Goal: Information Seeking & Learning: Understand process/instructions

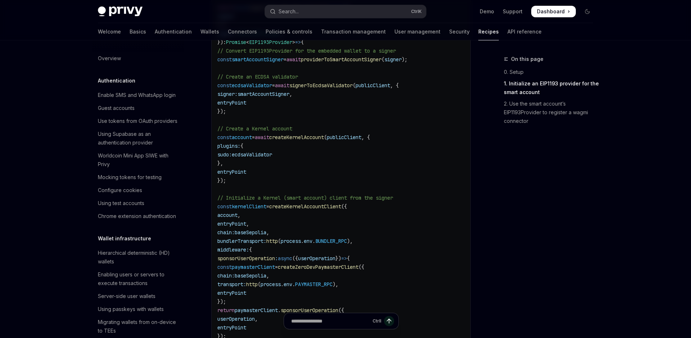
scroll to position [206, 0]
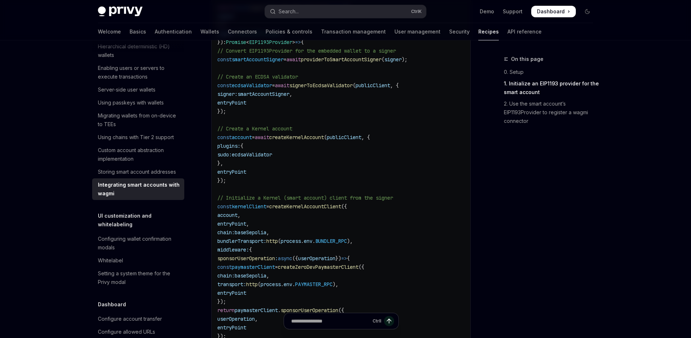
click at [330, 109] on code "import { signerToEcdsaValidator } from '@zerodev/ecdsa-validator' ; import { cr…" at bounding box center [341, 124] width 248 height 570
click at [330, 103] on code "import { signerToEcdsaValidator } from '@zerodev/ecdsa-validator' ; import { cr…" at bounding box center [341, 124] width 248 height 570
drag, startPoint x: 330, startPoint y: 103, endPoint x: 331, endPoint y: 99, distance: 4.0
click at [331, 99] on code "import { signerToEcdsaValidator } from '@zerodev/ecdsa-validator' ; import { cr…" at bounding box center [341, 124] width 248 height 570
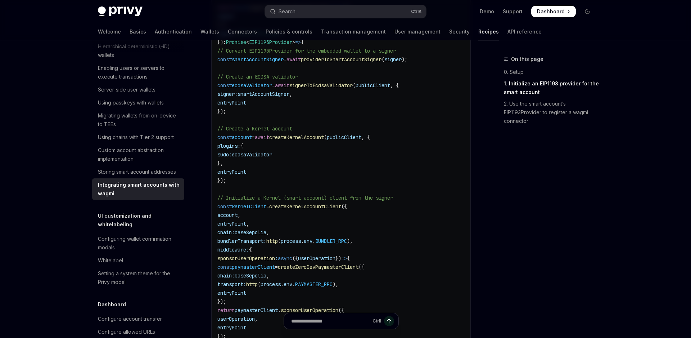
click at [337, 90] on code "import { signerToEcdsaValidator } from '@zerodev/ecdsa-validator' ; import { cr…" at bounding box center [341, 124] width 248 height 570
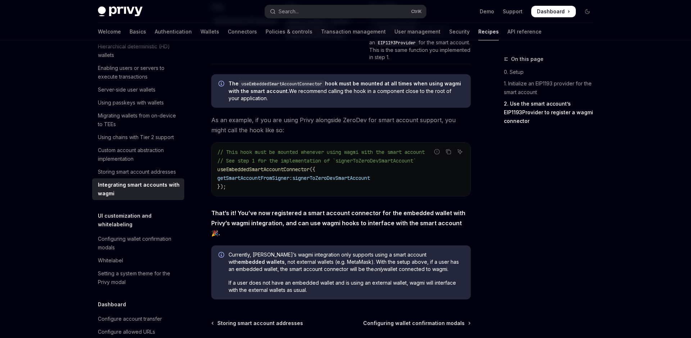
scroll to position [1194, 0]
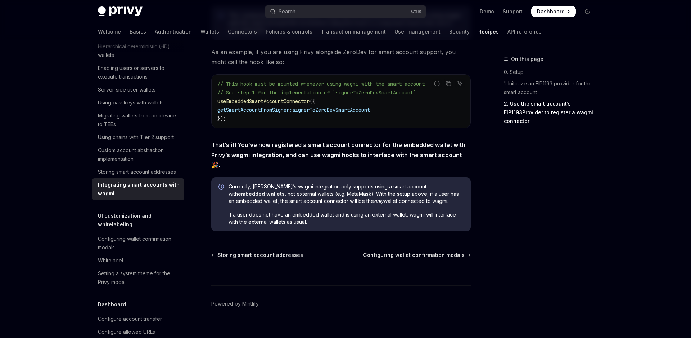
click at [338, 99] on code "// This hook must be mounted whenever using wagmi with the smart account // See…" at bounding box center [340, 101] width 247 height 43
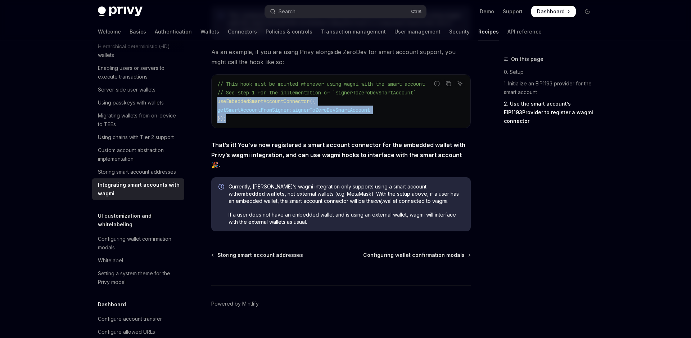
drag, startPoint x: 338, startPoint y: 99, endPoint x: 341, endPoint y: 127, distance: 28.7
click at [341, 127] on div "// This hook must be mounted whenever using wagmi with the smart account // See…" at bounding box center [341, 100] width 259 height 53
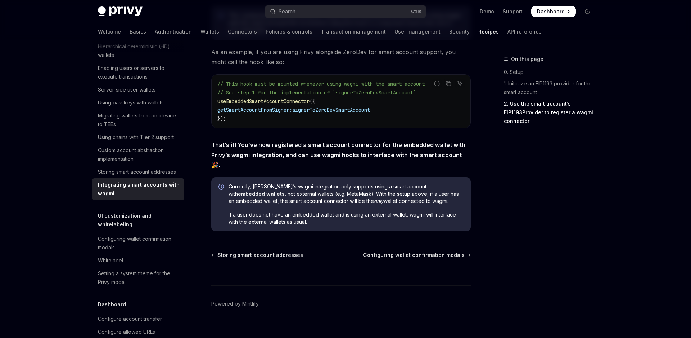
click at [339, 119] on code "// This hook must be mounted whenever using wagmi with the smart account // See…" at bounding box center [340, 101] width 247 height 43
